Goal: Task Accomplishment & Management: Manage account settings

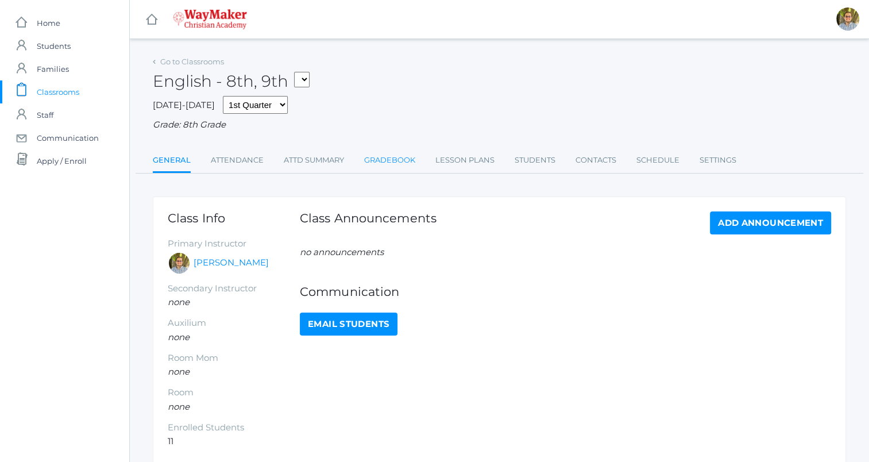
click at [394, 162] on link "Gradebook" at bounding box center [389, 160] width 51 height 23
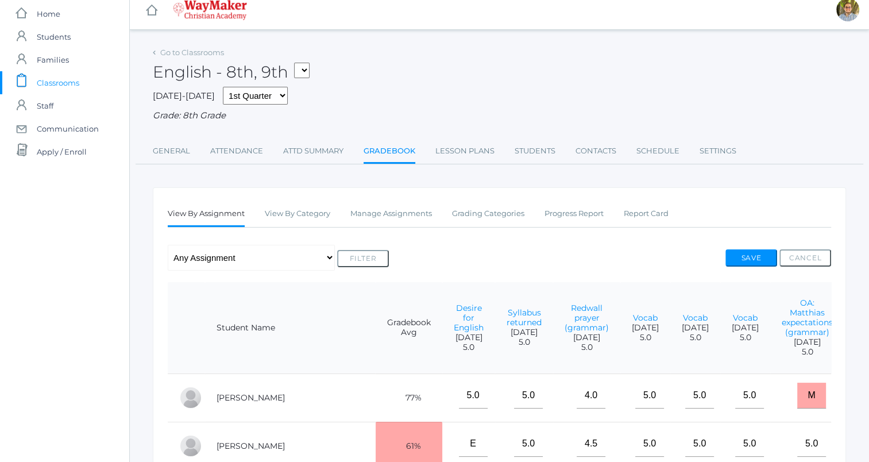
scroll to position [9, 0]
click at [748, 262] on button "Save" at bounding box center [752, 258] width 52 height 17
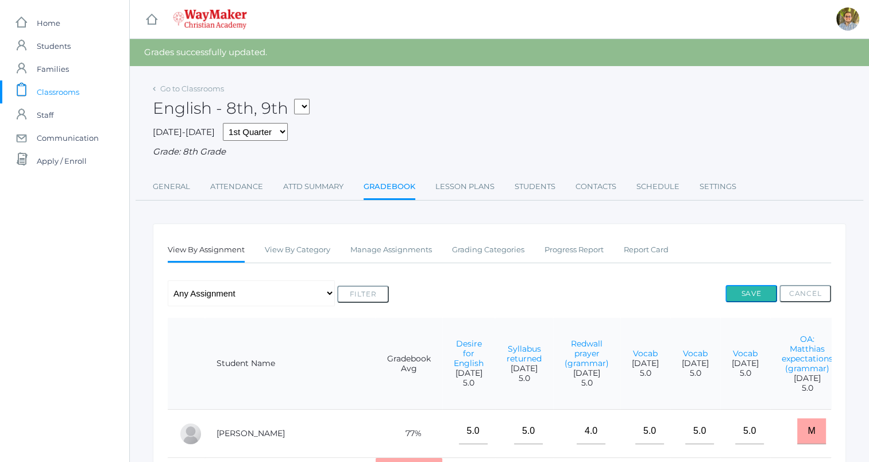
click at [758, 296] on button "Save" at bounding box center [752, 293] width 52 height 17
click at [64, 94] on span "Classrooms" at bounding box center [58, 91] width 43 height 23
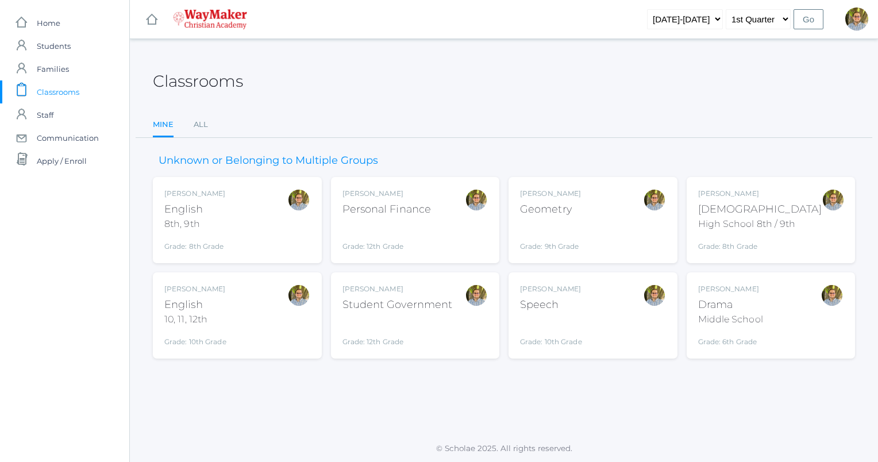
click at [233, 315] on div "Kylen Braileanu English 10, 11, 12th Grade: 10th Grade HSENGLISH" at bounding box center [237, 315] width 146 height 63
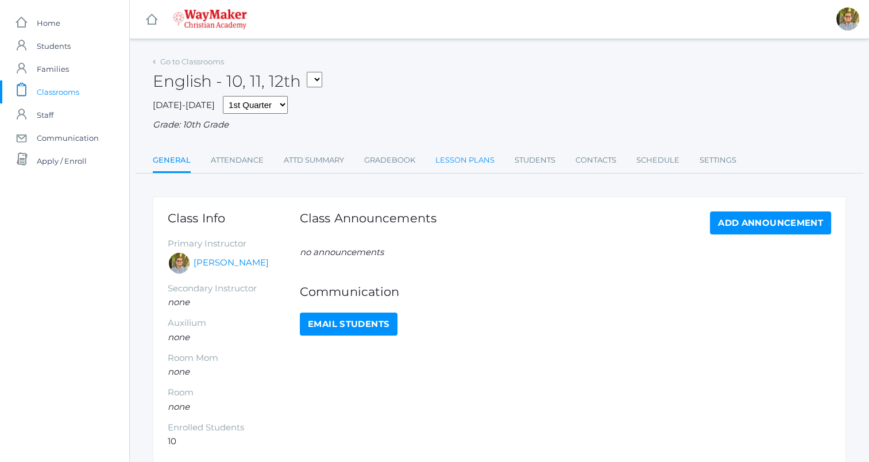
click at [451, 161] on link "Lesson Plans" at bounding box center [465, 160] width 59 height 23
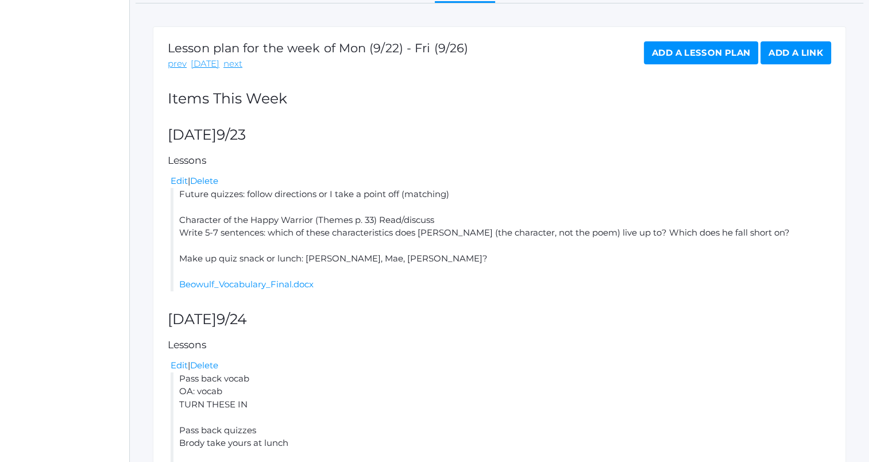
scroll to position [172, 0]
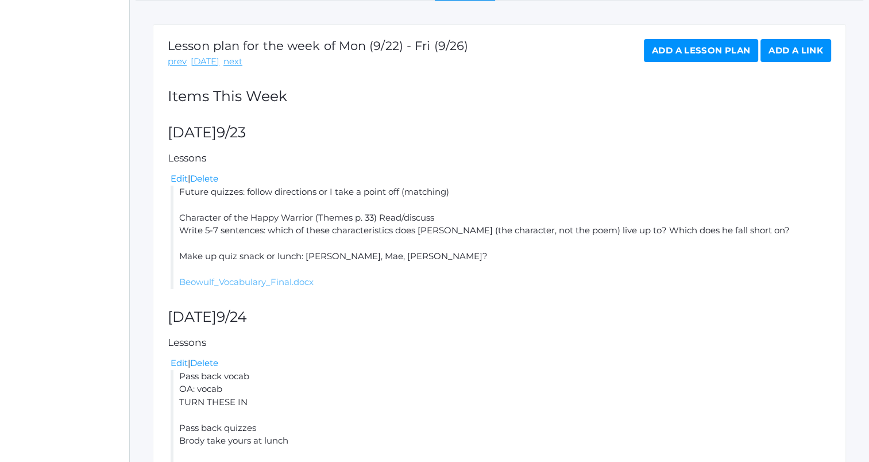
click at [248, 283] on link "Beowulf_Vocabulary_Final.docx" at bounding box center [246, 281] width 134 height 11
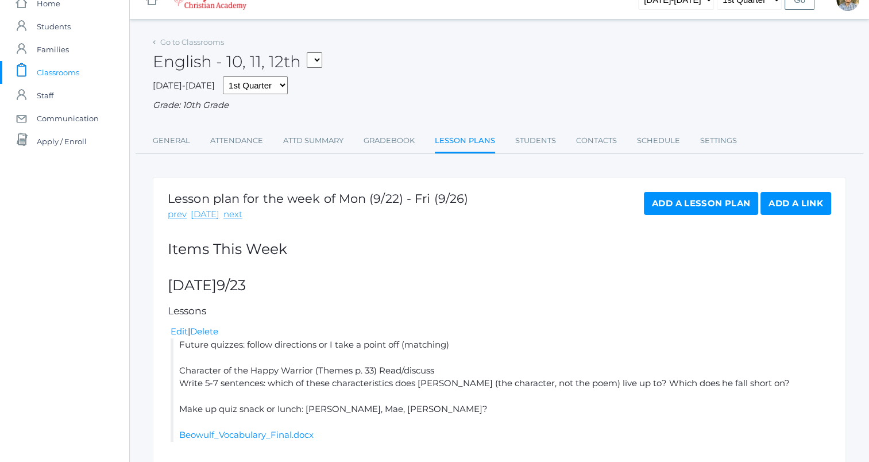
scroll to position [0, 0]
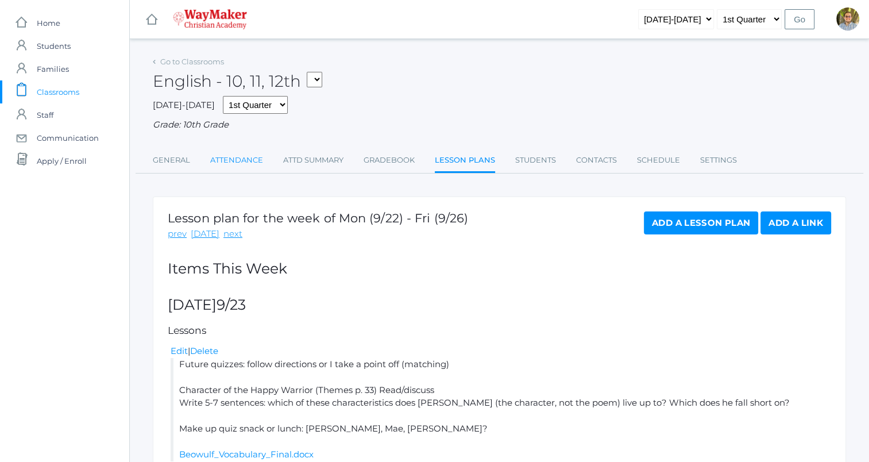
click at [237, 160] on link "Attendance" at bounding box center [236, 160] width 53 height 23
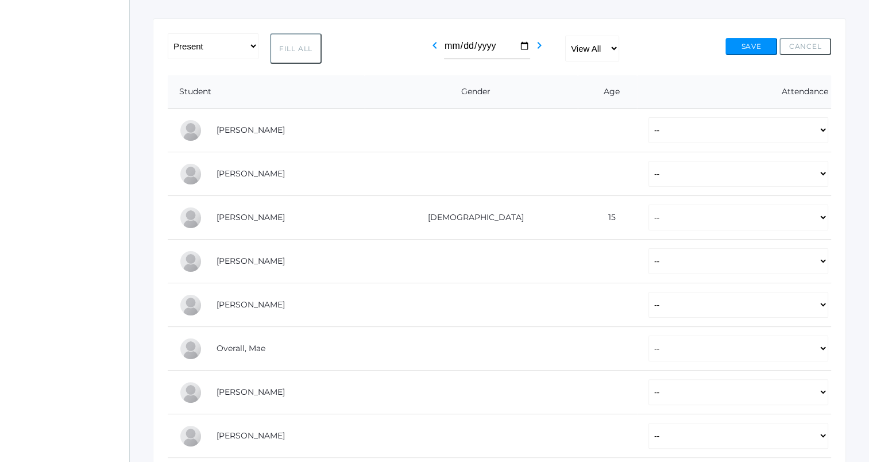
scroll to position [179, 0]
click at [305, 51] on button "Fill All" at bounding box center [296, 48] width 52 height 30
select select "P"
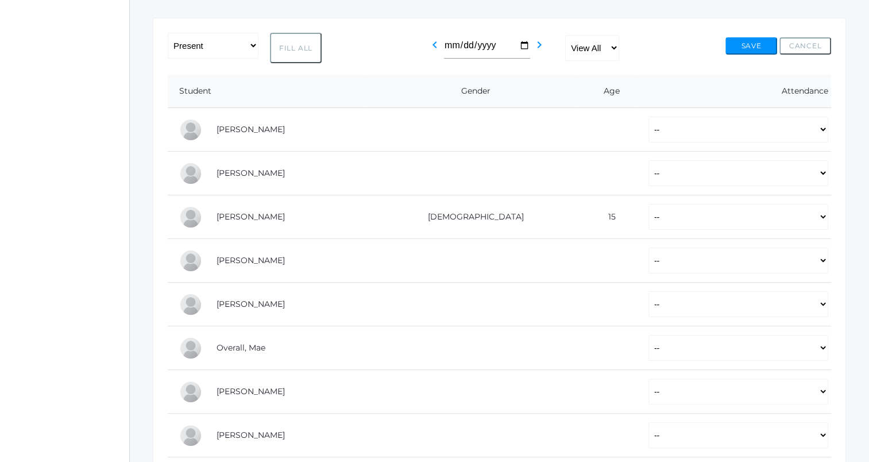
select select "P"
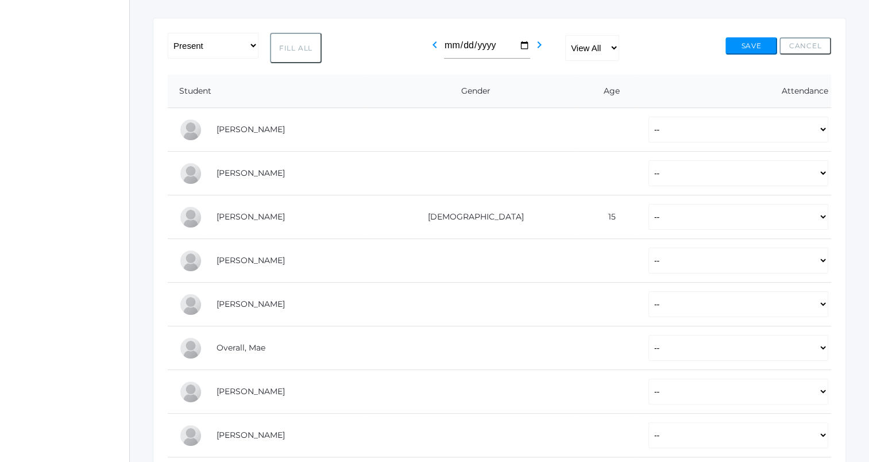
select select "P"
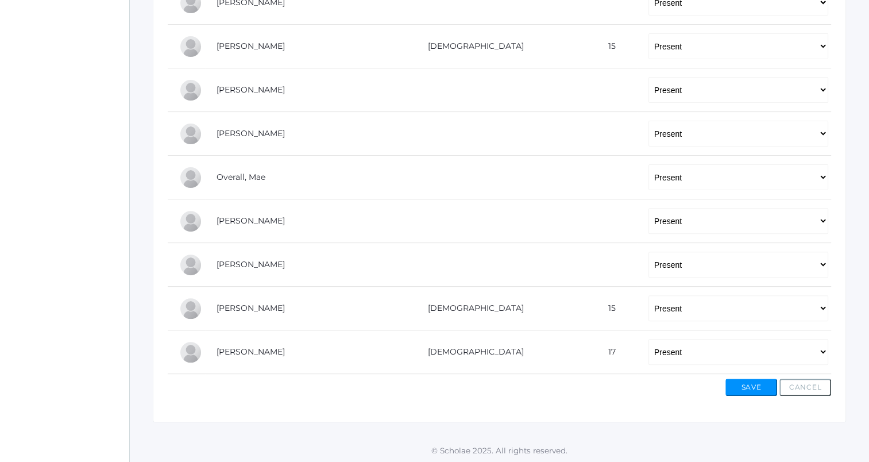
scroll to position [0, 0]
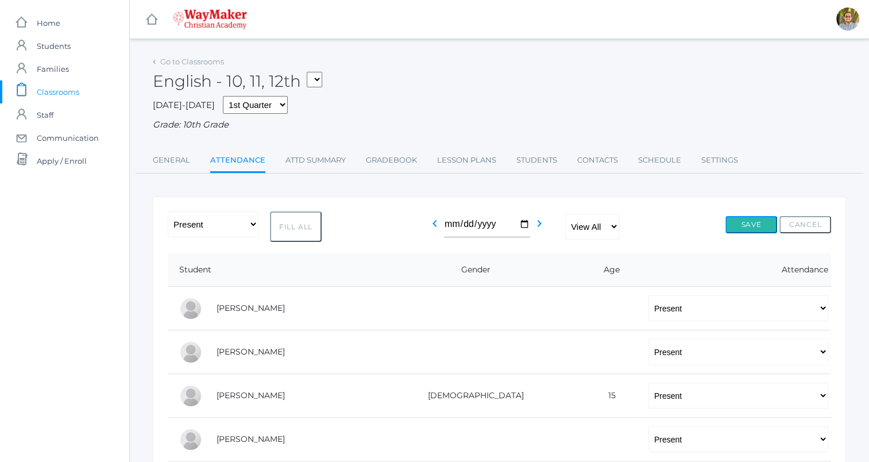
click at [752, 224] on button "Save" at bounding box center [752, 224] width 52 height 17
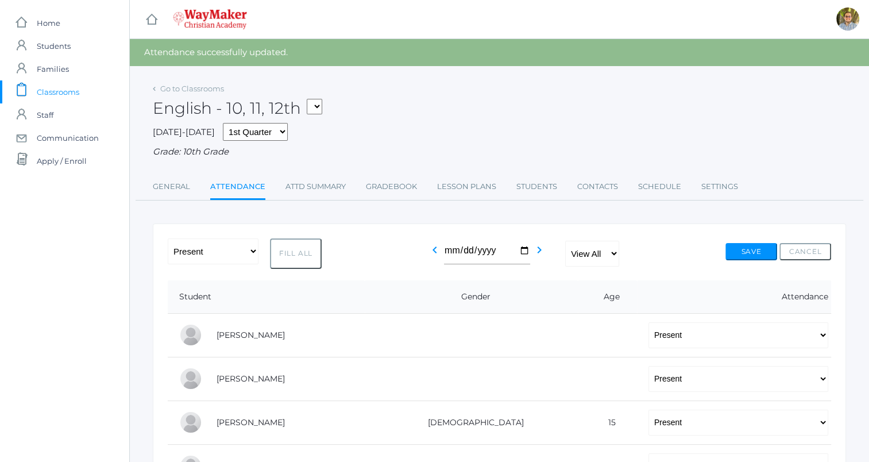
click at [69, 87] on span "Classrooms" at bounding box center [58, 91] width 43 height 23
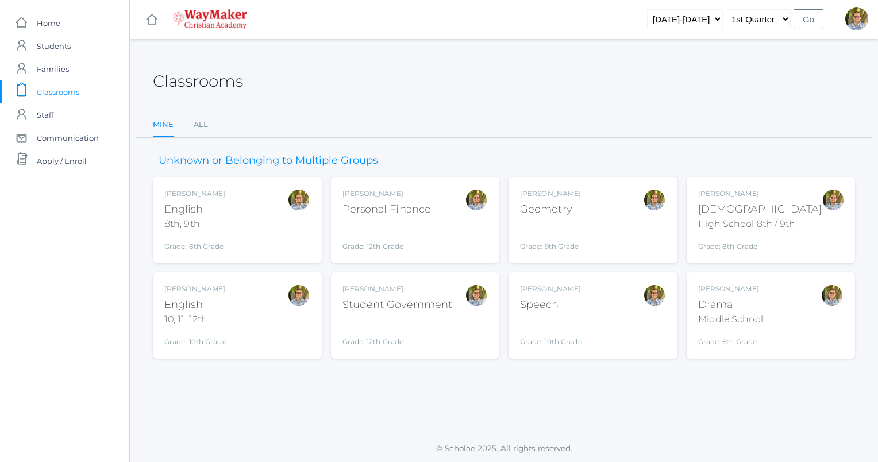
click at [64, 87] on span "Classrooms" at bounding box center [58, 91] width 43 height 23
click at [609, 236] on div "[PERSON_NAME] Geometry Grade: 9th Grade GEOM" at bounding box center [593, 219] width 146 height 63
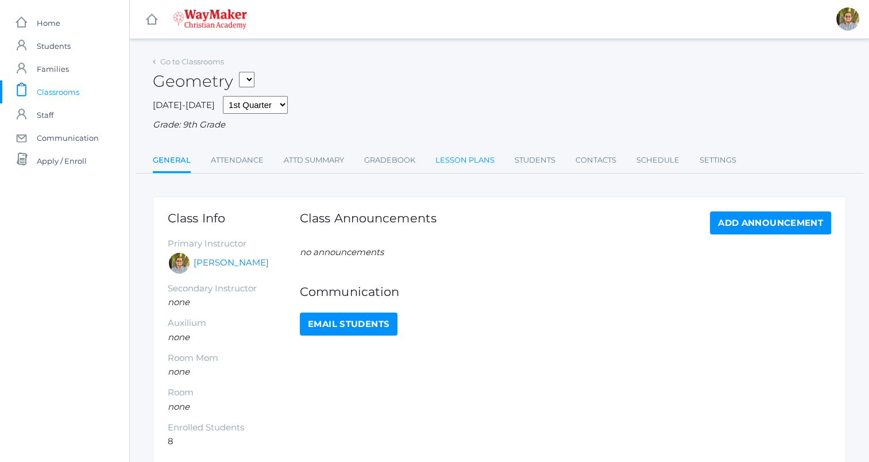
click at [456, 160] on link "Lesson Plans" at bounding box center [465, 160] width 59 height 23
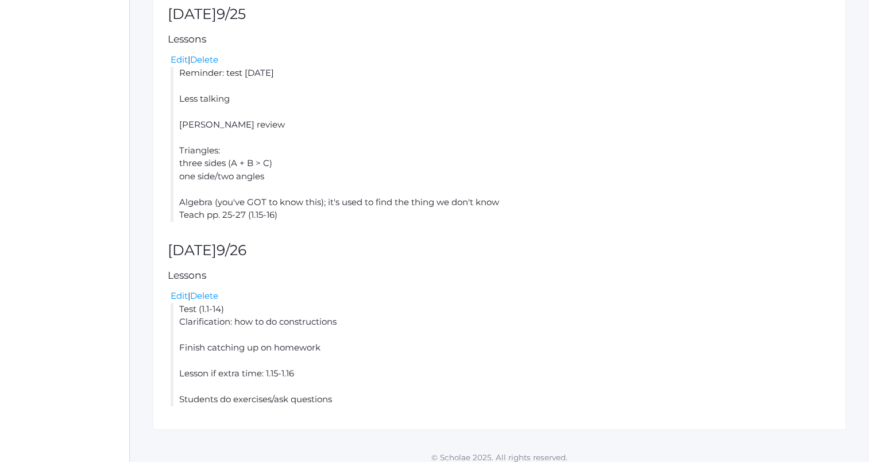
scroll to position [993, 0]
